Goal: Information Seeking & Learning: Learn about a topic

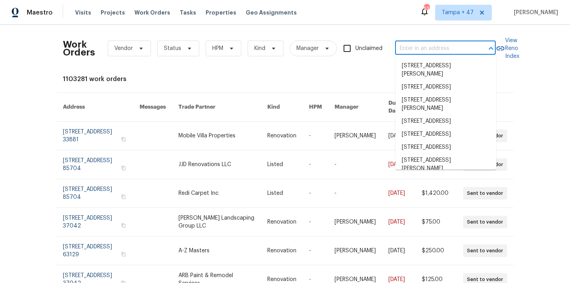
click at [421, 49] on input "text" at bounding box center [434, 48] width 79 height 12
paste input "[STREET_ADDRESS][PERSON_NAME]"
type input "[STREET_ADDRESS][PERSON_NAME]"
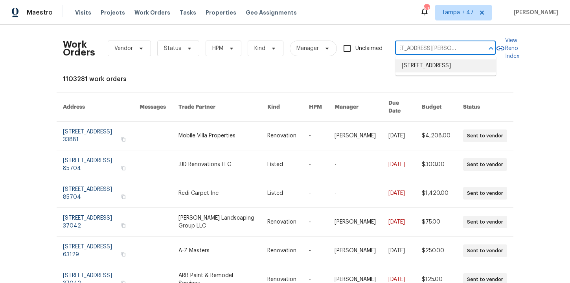
click at [432, 63] on li "[STREET_ADDRESS]" at bounding box center [446, 65] width 101 height 13
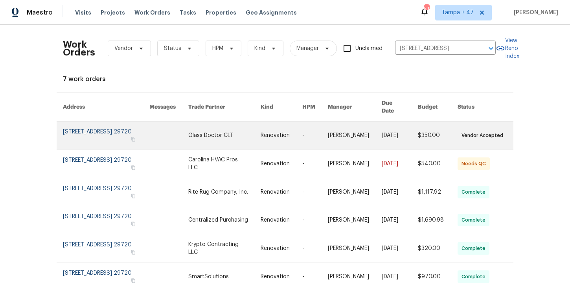
click at [94, 130] on link at bounding box center [106, 136] width 87 height 28
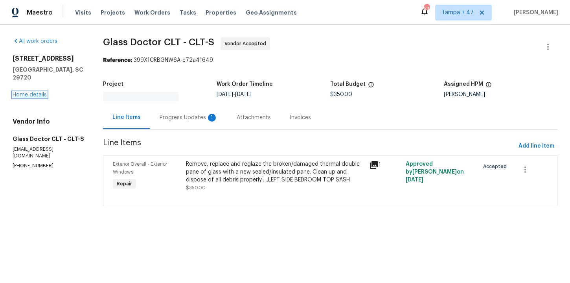
click at [34, 92] on link "Home details" at bounding box center [30, 95] width 34 height 6
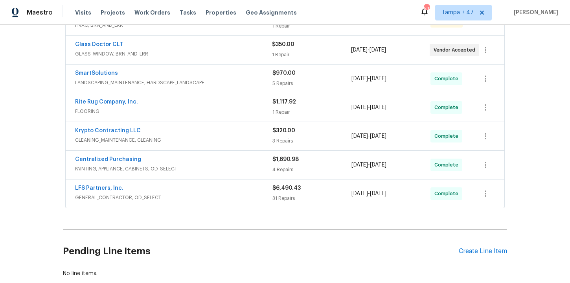
scroll to position [169, 0]
click at [238, 195] on span "GENERAL_CONTRACTOR, OD_SELECT" at bounding box center [174, 197] width 198 height 8
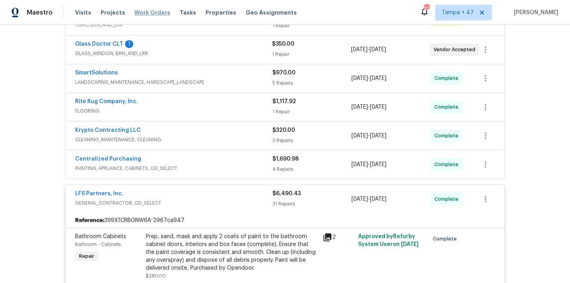
click at [145, 12] on span "Work Orders" at bounding box center [153, 13] width 36 height 8
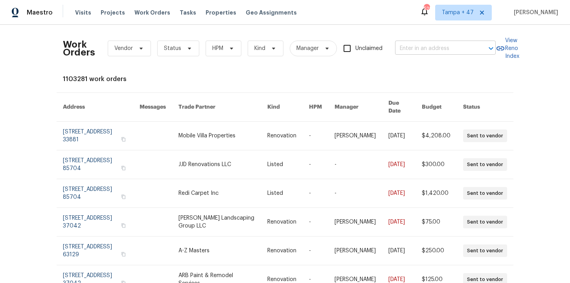
click at [423, 46] on input "text" at bounding box center [434, 48] width 79 height 12
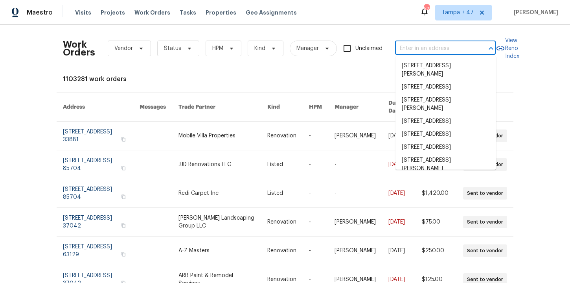
paste input "[STREET_ADDRESS][PERSON_NAME]"
type input "[STREET_ADDRESS][PERSON_NAME]"
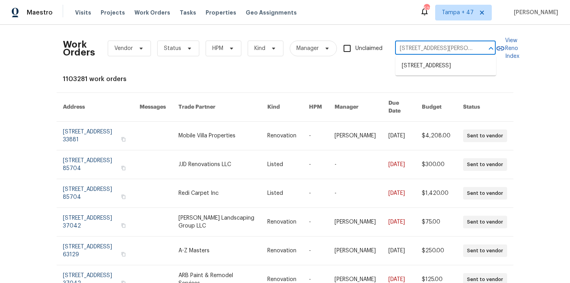
scroll to position [0, 27]
click at [427, 66] on li "[STREET_ADDRESS]" at bounding box center [446, 65] width 101 height 13
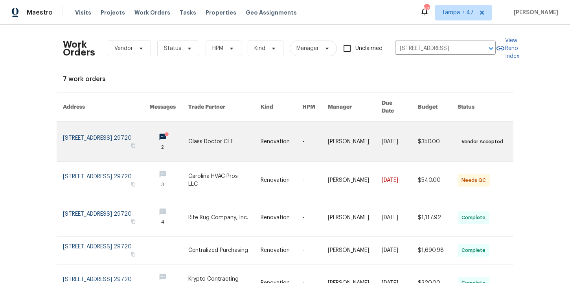
click at [100, 138] on link at bounding box center [106, 142] width 87 height 40
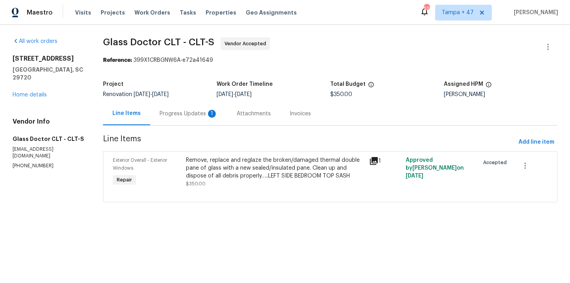
click at [40, 92] on div "All work orders 4131 Doe Ridge Ln Lancaster, SC 29720 Home details Vendor Info …" at bounding box center [49, 103] width 72 height 132
click at [40, 92] on link "Home details" at bounding box center [30, 95] width 34 height 6
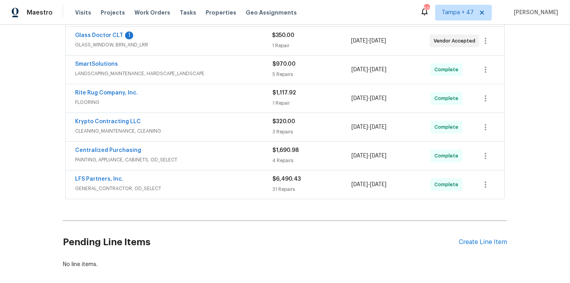
scroll to position [194, 0]
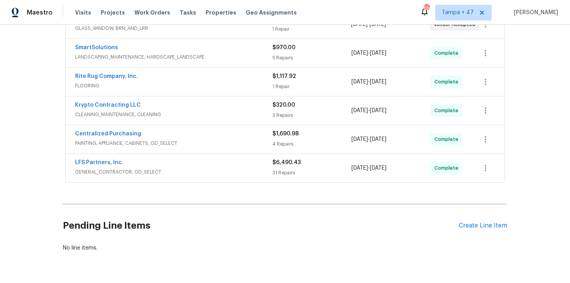
click at [223, 168] on div "LFS Partners, Inc." at bounding box center [174, 163] width 198 height 9
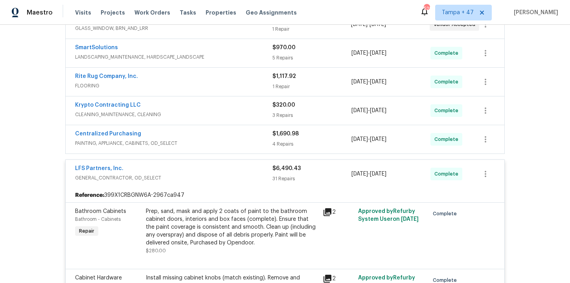
click at [216, 140] on span "PAINTING, APPLIANCE, CABINETS, OD_SELECT" at bounding box center [174, 143] width 198 height 8
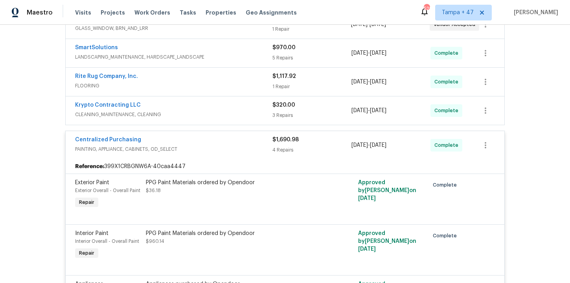
click at [207, 114] on span "CLEANING_MAINTENANCE, CLEANING" at bounding box center [174, 115] width 198 height 8
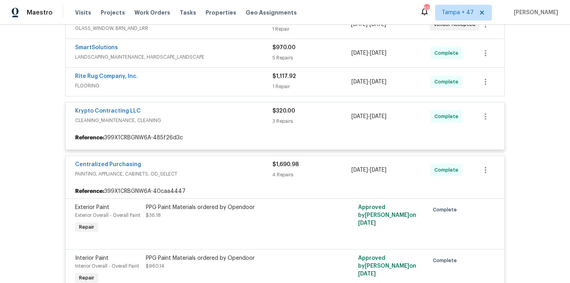
scroll to position [170, 0]
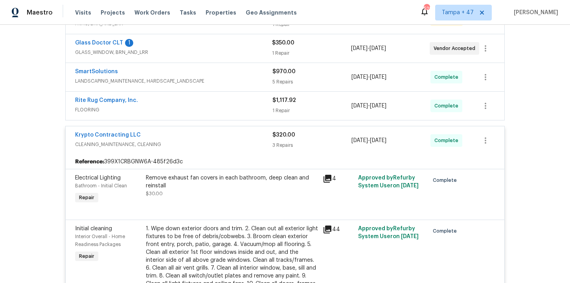
click at [204, 102] on div "Rite Rug Company, Inc." at bounding box center [174, 100] width 198 height 9
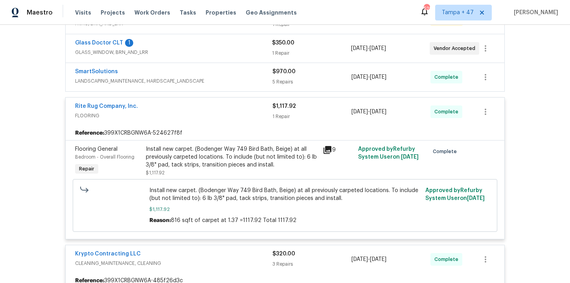
click at [238, 68] on div "SmartSolutions" at bounding box center [174, 72] width 198 height 9
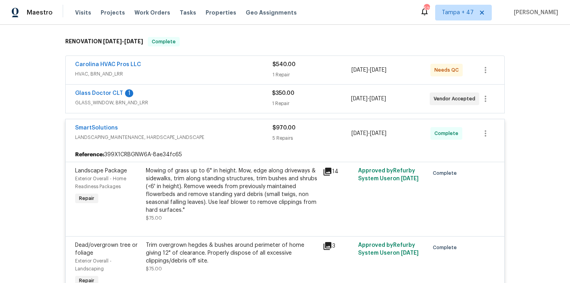
scroll to position [120, 0]
click at [227, 70] on span "HVAC, BRN_AND_LRR" at bounding box center [174, 74] width 198 height 8
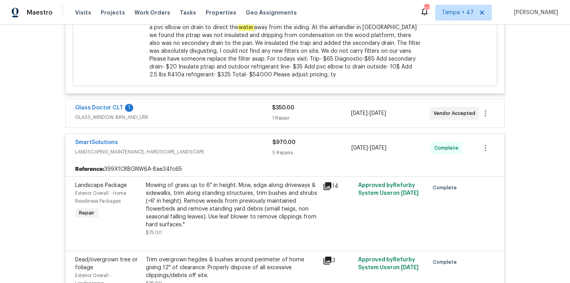
scroll to position [307, 0]
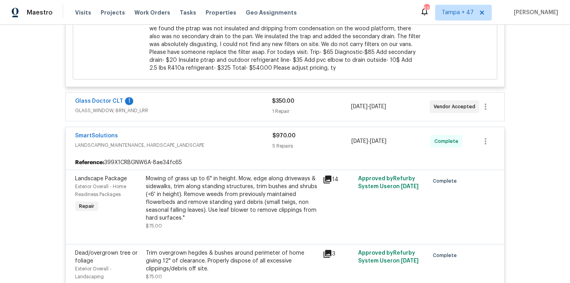
click at [252, 179] on div "Mowing of grass up to 6" in height. Mow, edge along driveways & sidewalks, trim…" at bounding box center [232, 198] width 172 height 47
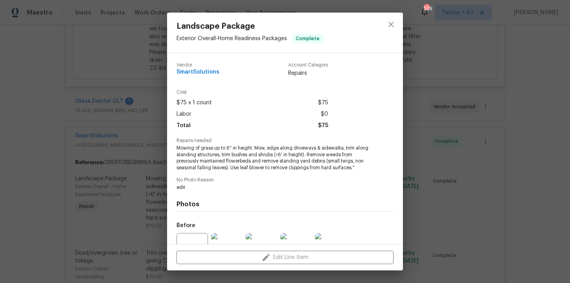
scroll to position [79, 0]
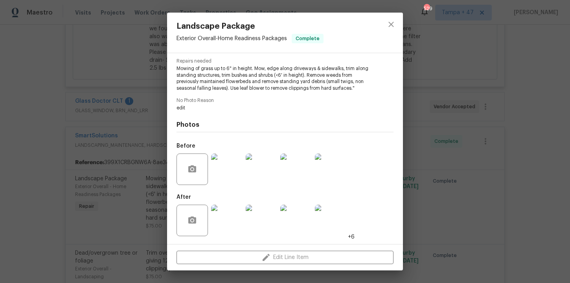
click at [222, 169] on img at bounding box center [226, 168] width 31 height 31
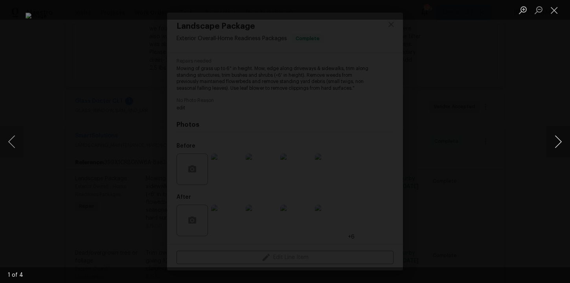
click at [557, 139] on button "Next image" at bounding box center [559, 141] width 24 height 31
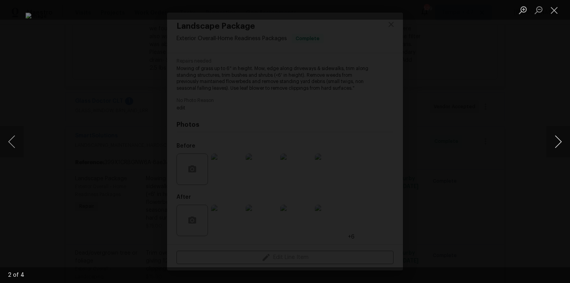
click at [557, 139] on button "Next image" at bounding box center [559, 141] width 24 height 31
click at [561, 148] on button "Next image" at bounding box center [559, 141] width 24 height 31
click at [559, 146] on button "Next image" at bounding box center [559, 141] width 24 height 31
click at [557, 6] on button "Close lightbox" at bounding box center [555, 10] width 16 height 14
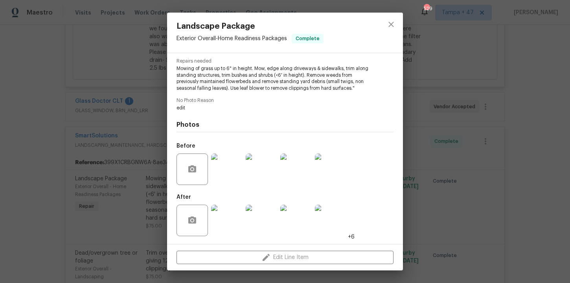
click at [234, 223] on img at bounding box center [226, 220] width 31 height 31
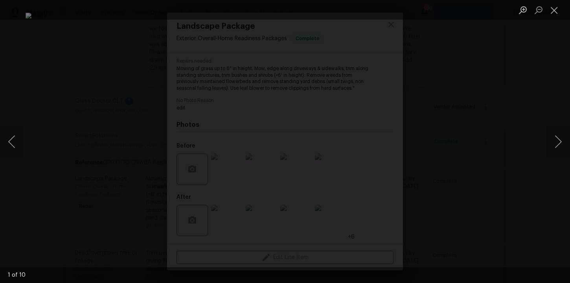
click at [66, 126] on div "Lightbox" at bounding box center [285, 141] width 570 height 283
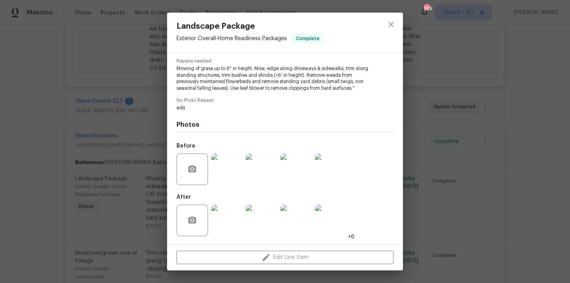
click at [63, 108] on div "Landscape Package Exterior Overall - Home Readiness Packages Complete Vendor Sm…" at bounding box center [285, 141] width 570 height 283
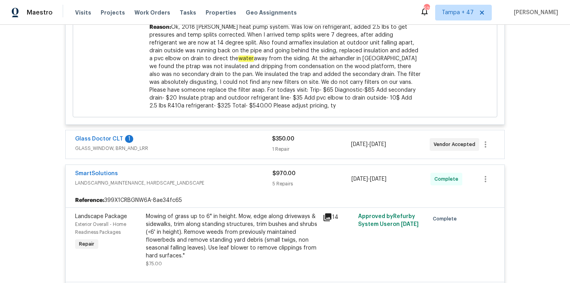
scroll to position [359, 0]
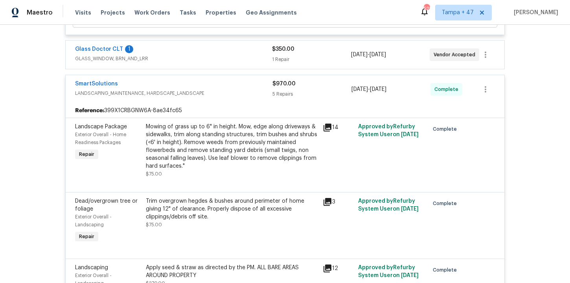
click at [226, 54] on div "Glass Doctor CLT 1" at bounding box center [173, 49] width 197 height 9
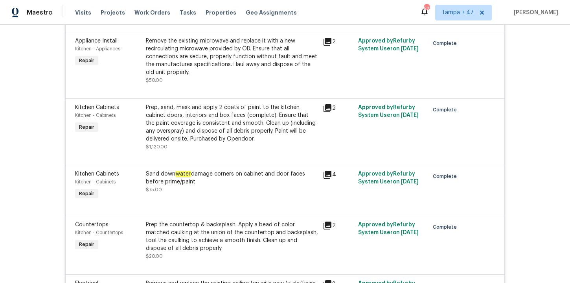
scroll to position [3386, 0]
click at [219, 179] on div "Sand down water damage corners on cabinet and door faces before prime/paint" at bounding box center [232, 177] width 172 height 16
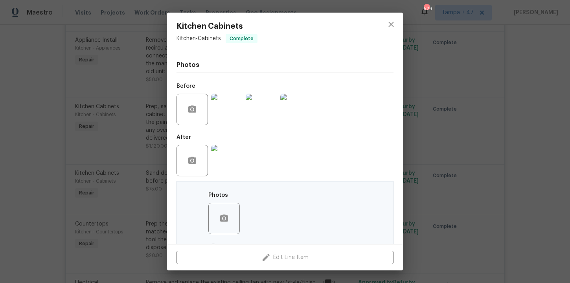
scroll to position [88, 0]
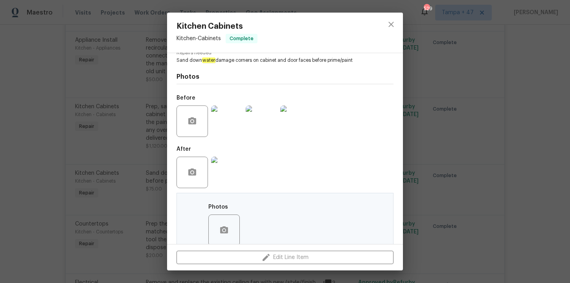
click at [227, 132] on img at bounding box center [226, 120] width 31 height 31
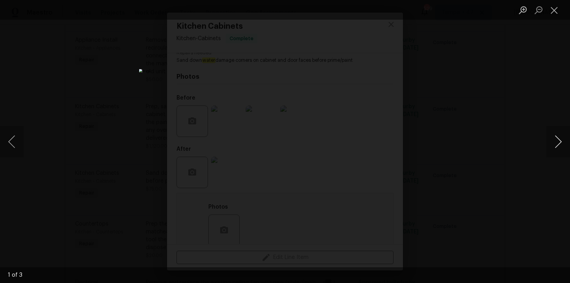
click at [565, 150] on button "Next image" at bounding box center [559, 141] width 24 height 31
click at [438, 135] on div "Lightbox" at bounding box center [285, 141] width 570 height 283
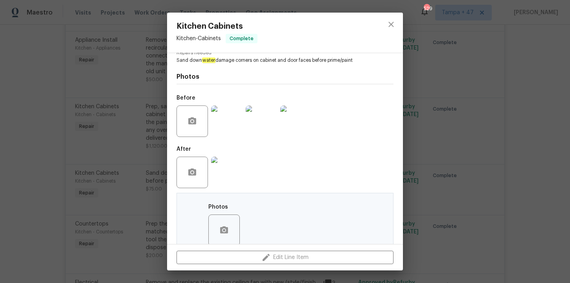
click at [231, 171] on img at bounding box center [226, 172] width 31 height 31
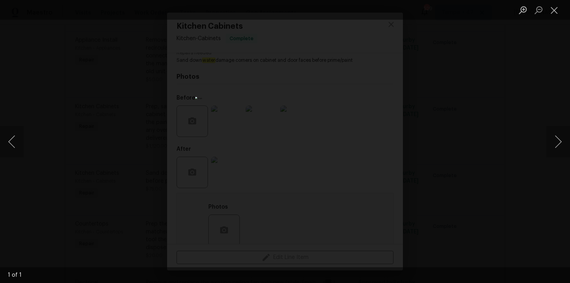
click at [532, 64] on div "Lightbox" at bounding box center [285, 141] width 570 height 283
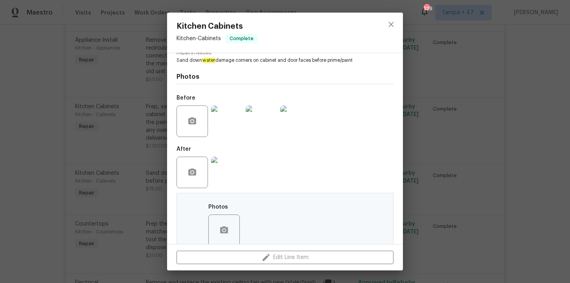
click at [545, 54] on div "Kitchen Cabinets Kitchen - Cabinets Complete Vendor LFS Partners, Inc. Account …" at bounding box center [285, 141] width 570 height 283
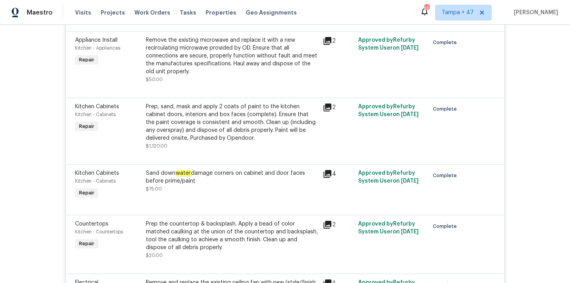
click at [222, 190] on div "Sand down water damage corners on cabinet and door faces before prime/paint $75…" at bounding box center [232, 185] width 177 height 36
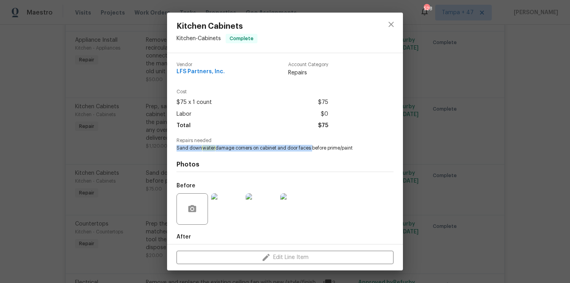
drag, startPoint x: 177, startPoint y: 148, endPoint x: 312, endPoint y: 147, distance: 135.3
click at [312, 147] on span "Sand down water damage corners on cabinet and door faces before prime/paint" at bounding box center [275, 148] width 196 height 7
copy span "Sand down water damage corners on cabinet and door faces"
click at [66, 164] on div "Kitchen Cabinets Kitchen - Cabinets Complete Vendor LFS Partners, Inc. Account …" at bounding box center [285, 141] width 570 height 283
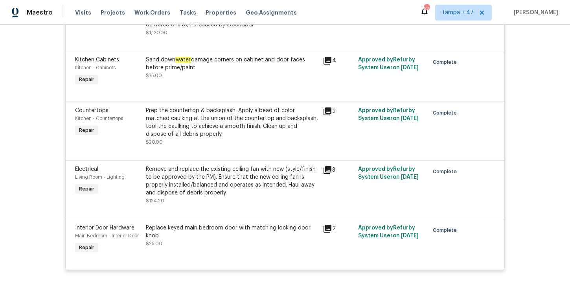
scroll to position [3580, 0]
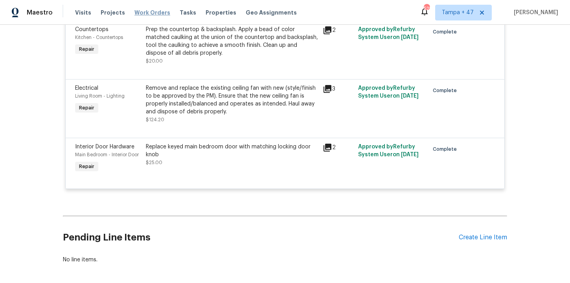
click at [153, 16] on span "Work Orders" at bounding box center [153, 13] width 36 height 8
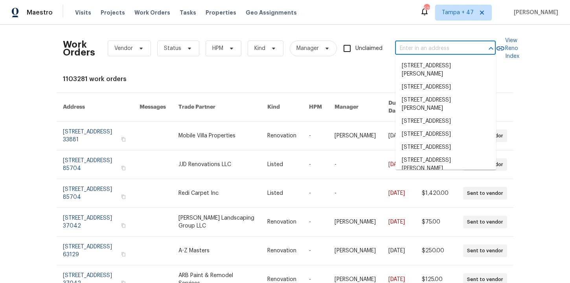
click at [417, 42] on input "text" at bounding box center [434, 48] width 79 height 12
paste input "[STREET_ADDRESS]"
type input "[STREET_ADDRESS]"
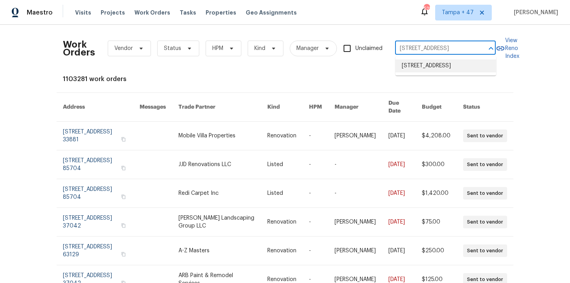
click at [428, 64] on li "[STREET_ADDRESS]" at bounding box center [446, 65] width 101 height 13
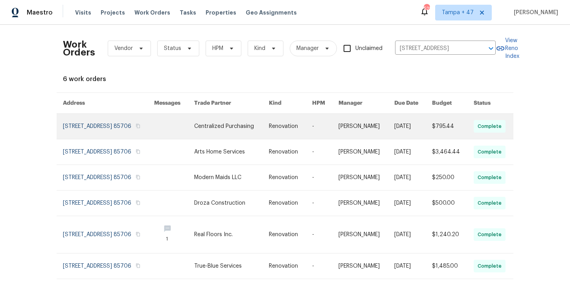
click at [92, 131] on link at bounding box center [108, 126] width 91 height 25
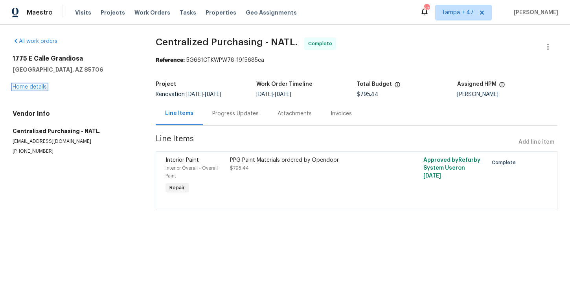
click at [37, 87] on link "Home details" at bounding box center [30, 87] width 34 height 6
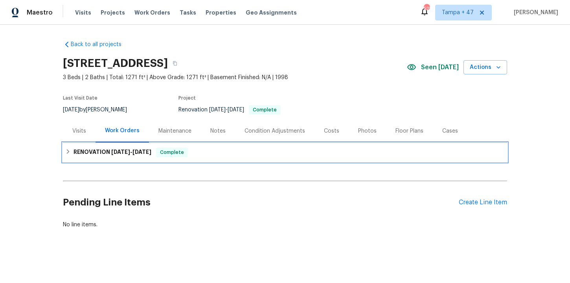
click at [168, 156] on span "Complete" at bounding box center [172, 152] width 30 height 8
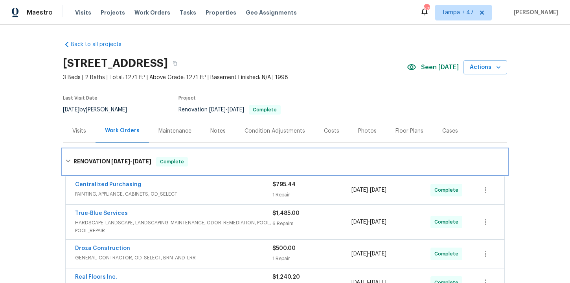
scroll to position [166, 0]
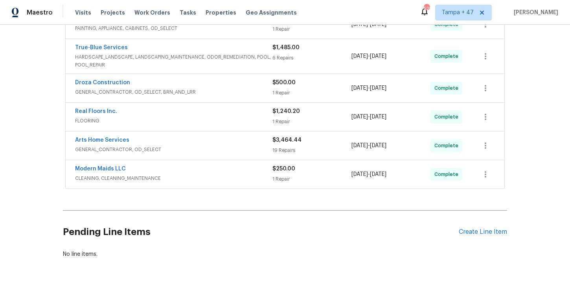
click at [189, 171] on div "Modern Maids LLC" at bounding box center [174, 169] width 198 height 9
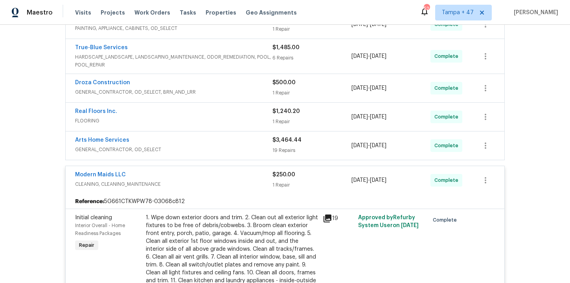
scroll to position [162, 0]
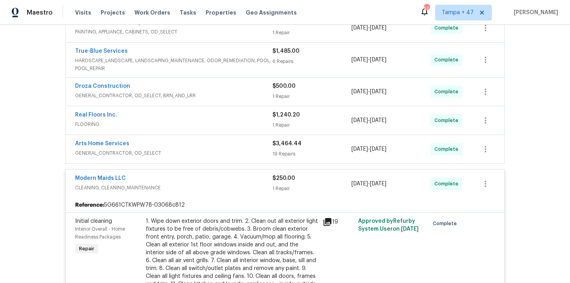
click at [206, 148] on div "Arts Home Services" at bounding box center [174, 144] width 198 height 9
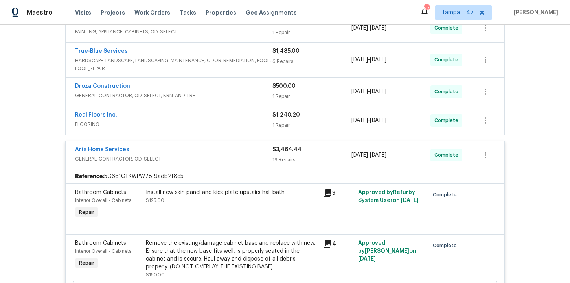
click at [233, 116] on div "Real Floors Inc." at bounding box center [174, 115] width 198 height 9
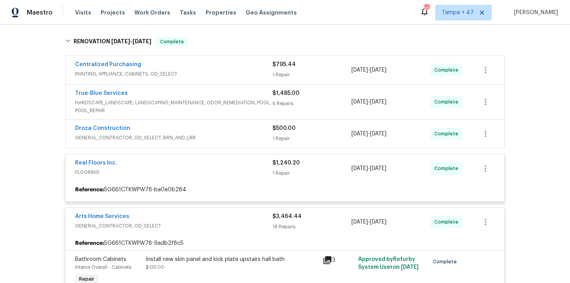
scroll to position [108, 0]
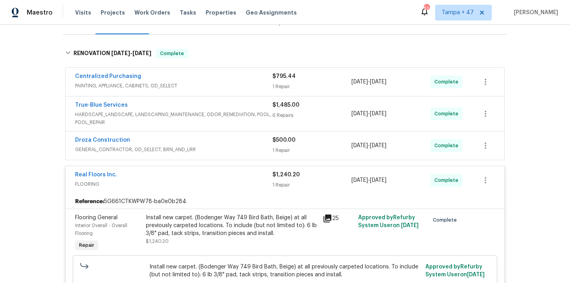
click at [233, 147] on span "GENERAL_CONTRACTOR, OD_SELECT, BRN_AND_LRR" at bounding box center [174, 150] width 198 height 8
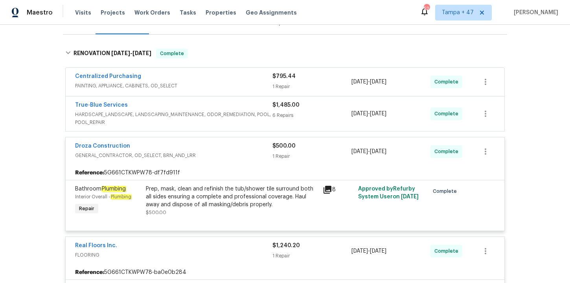
click at [227, 116] on span "HARDSCAPE_LANDSCAPE, LANDSCAPING_MAINTENANCE, ODOR_REMEDIATION, POOL, POOL_REPA…" at bounding box center [174, 119] width 198 height 16
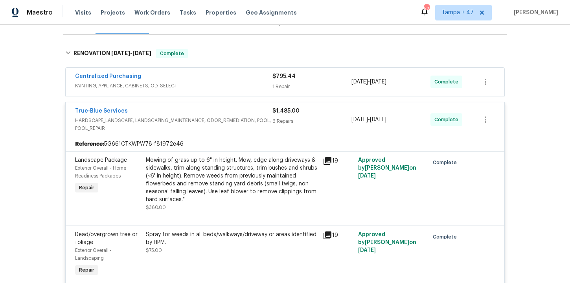
click at [219, 83] on span "PAINTING, APPLIANCE, CABINETS, OD_SELECT" at bounding box center [174, 86] width 198 height 8
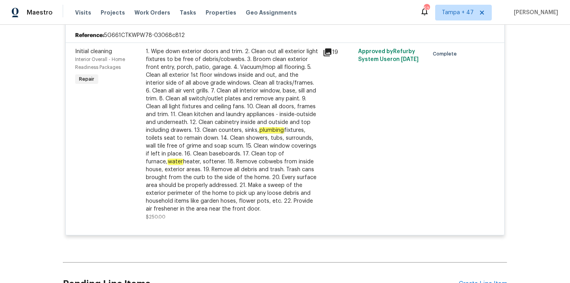
scroll to position [2391, 0]
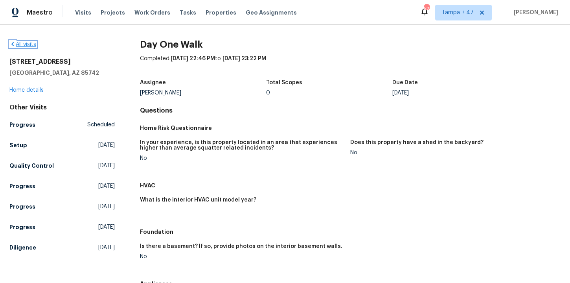
click at [27, 45] on link "All visits" at bounding box center [22, 45] width 27 height 6
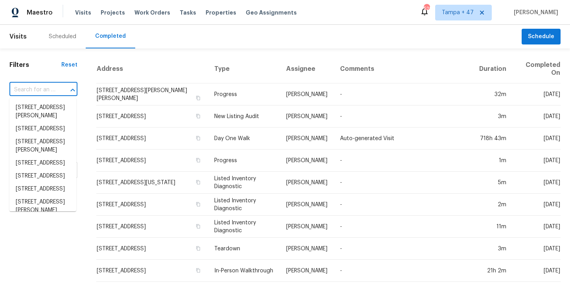
click at [42, 91] on input "text" at bounding box center [32, 90] width 46 height 12
paste input "[STREET_ADDRESS][PERSON_NAME]"
type input "[STREET_ADDRESS][PERSON_NAME]"
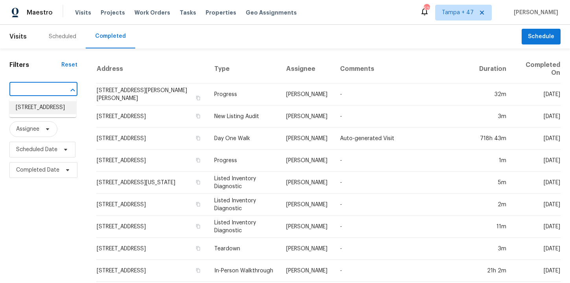
click at [52, 107] on li "[STREET_ADDRESS]" at bounding box center [42, 107] width 67 height 13
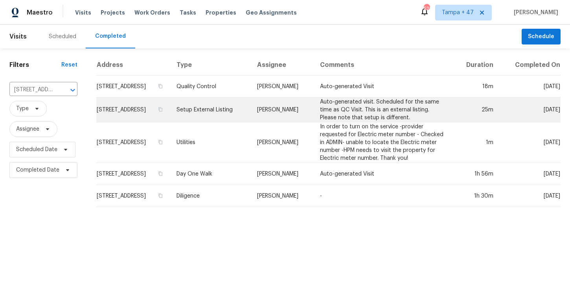
click at [229, 116] on td "Setup External Listing" at bounding box center [210, 110] width 81 height 25
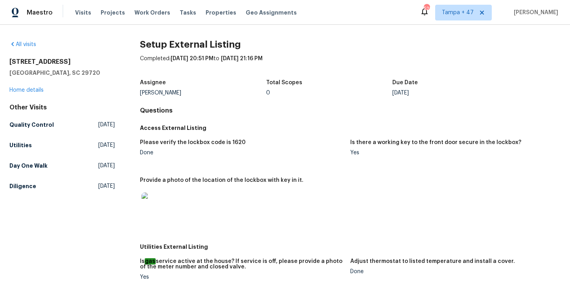
scroll to position [4, 0]
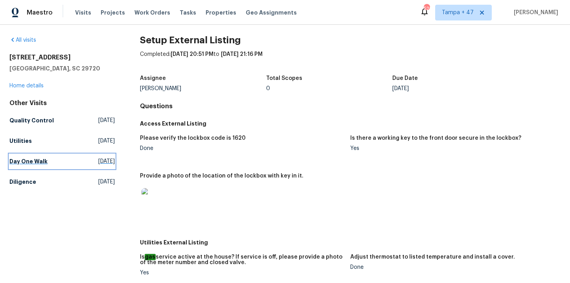
click at [33, 165] on h5 "Day One Walk" at bounding box center [28, 161] width 38 height 8
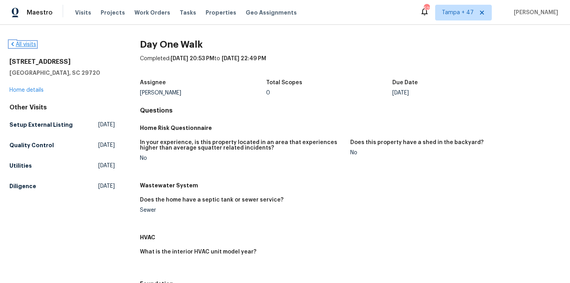
click at [30, 46] on link "All visits" at bounding box center [22, 45] width 27 height 6
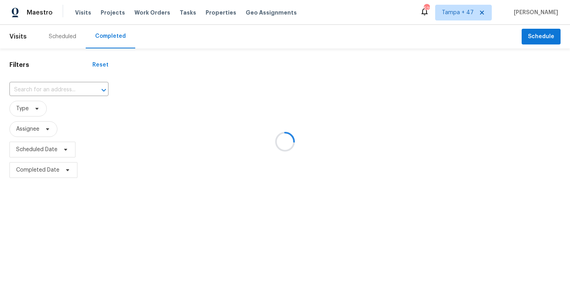
click at [52, 84] on div at bounding box center [285, 141] width 570 height 283
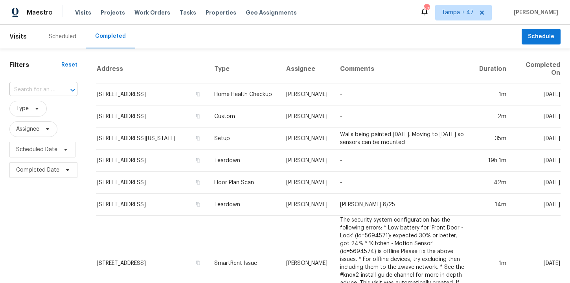
click at [43, 87] on input "text" at bounding box center [32, 90] width 46 height 12
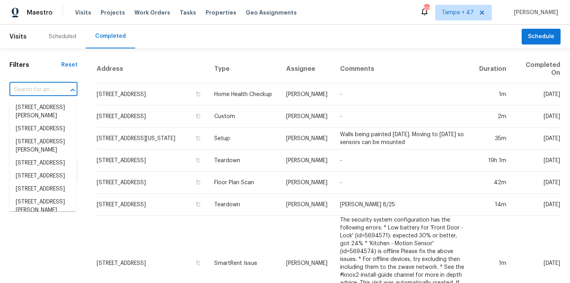
paste input "[STREET_ADDRESS]"
type input "[STREET_ADDRESS]"
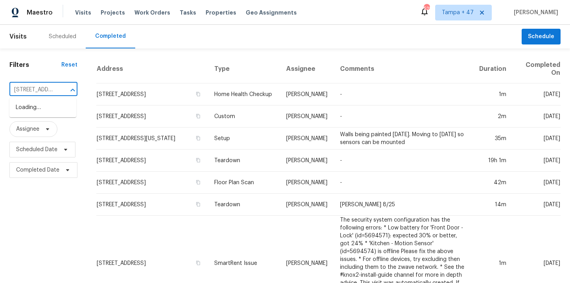
scroll to position [0, 65]
click at [51, 110] on li "[STREET_ADDRESS]" at bounding box center [42, 107] width 67 height 13
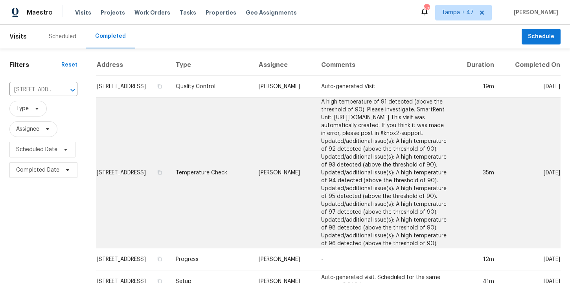
scroll to position [66, 0]
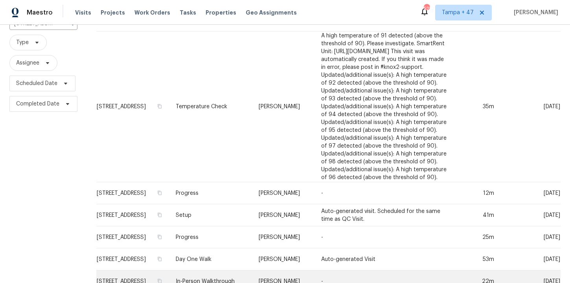
click at [208, 270] on td "In-Person Walkthrough" at bounding box center [211, 281] width 83 height 22
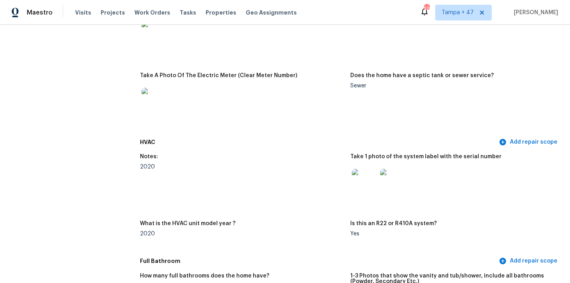
scroll to position [606, 0]
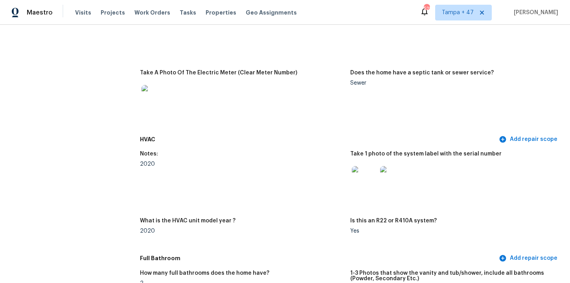
click at [406, 176] on div at bounding box center [393, 178] width 28 height 35
click at [396, 175] on img at bounding box center [392, 178] width 25 height 25
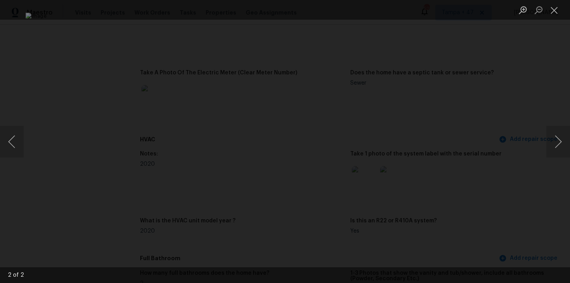
click at [530, 75] on div "Lightbox" at bounding box center [285, 141] width 570 height 283
click at [552, 12] on button "Close lightbox" at bounding box center [555, 10] width 16 height 14
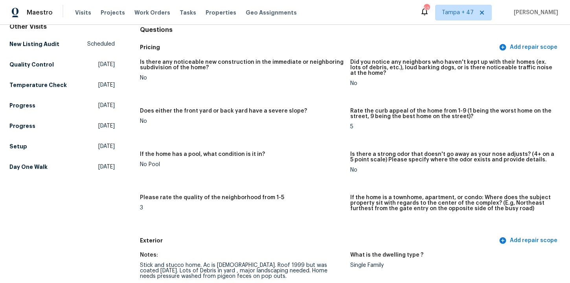
scroll to position [1558, 0]
